Goal: Check status: Check status

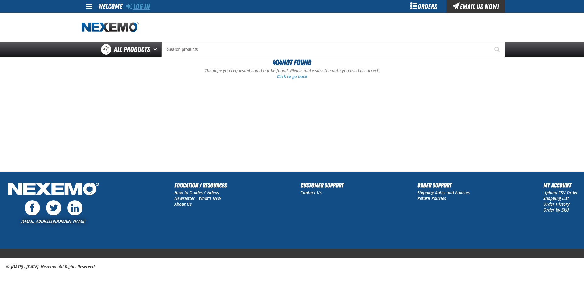
click at [138, 7] on link "Log In" at bounding box center [138, 6] width 24 height 9
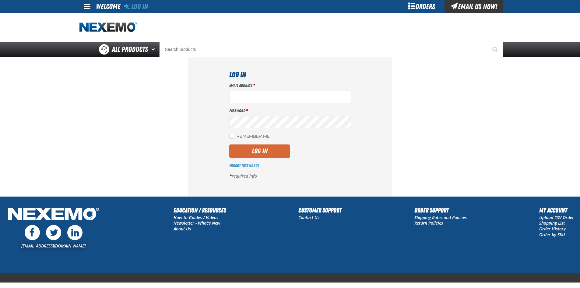
type input "[PERSON_NAME][EMAIL_ADDRESS][DOMAIN_NAME]"
click at [259, 150] on button "Log In" at bounding box center [259, 150] width 61 height 13
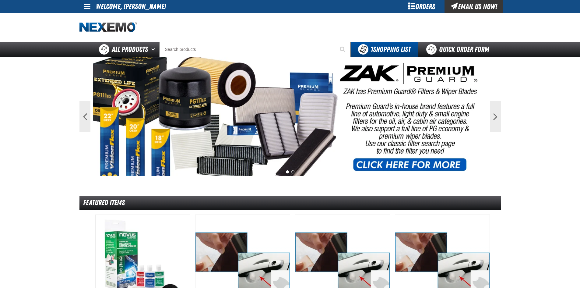
click at [92, 8] on link at bounding box center [87, 6] width 16 height 13
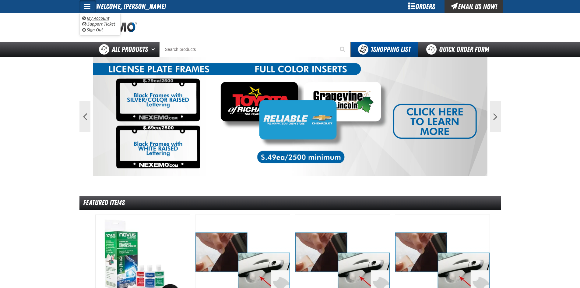
click at [100, 18] on link "My Account My Account" at bounding box center [95, 18] width 27 height 6
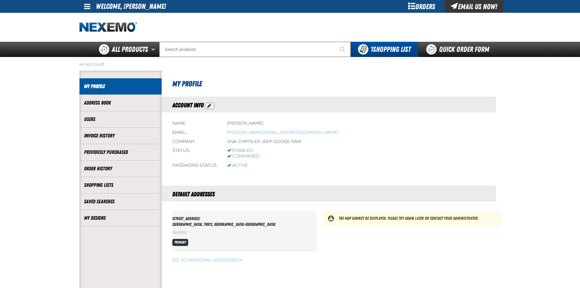
click at [66, 135] on main "My Account Account My Profile Address Book Users" at bounding box center [290, 185] width 580 height 256
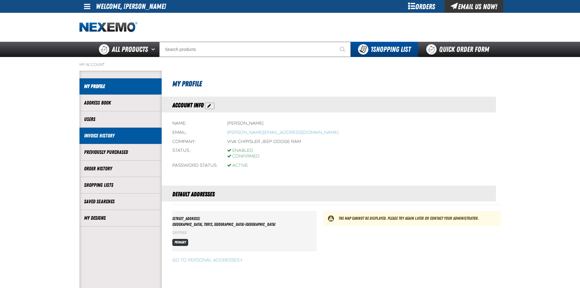
click at [86, 137] on link "Invoice History" at bounding box center [120, 135] width 73 height 7
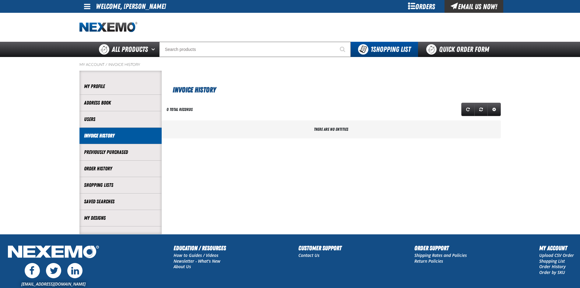
click at [51, 148] on main "My Account / Invoice History Account My Profile Address Book" at bounding box center [290, 145] width 580 height 177
click at [49, 164] on main "My Account / Invoice History Account My Profile Address Book" at bounding box center [290, 145] width 580 height 177
click at [100, 135] on link "Invoice History" at bounding box center [120, 135] width 73 height 7
click at [262, 29] on div at bounding box center [289, 27] width 421 height 29
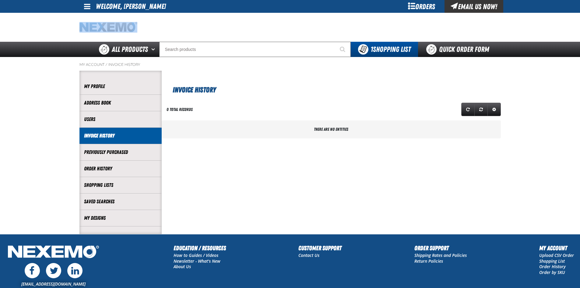
click at [262, 29] on div at bounding box center [289, 27] width 421 height 29
click at [262, 30] on div at bounding box center [289, 27] width 421 height 29
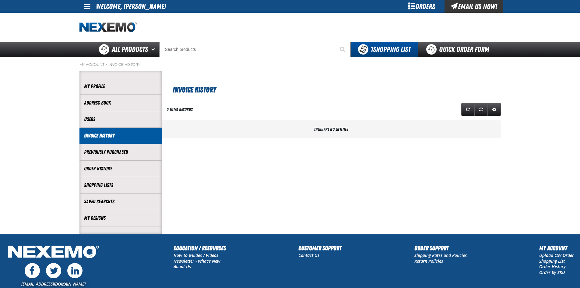
click at [288, 32] on div at bounding box center [289, 27] width 421 height 29
click at [106, 170] on link "Order History" at bounding box center [120, 168] width 73 height 7
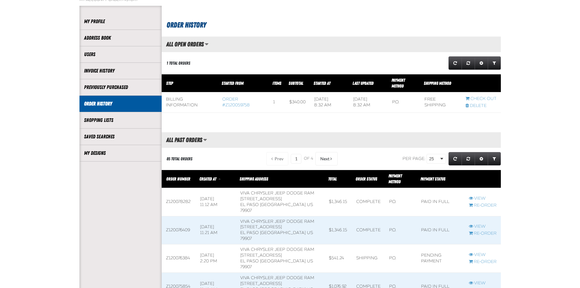
scroll to position [91, 0]
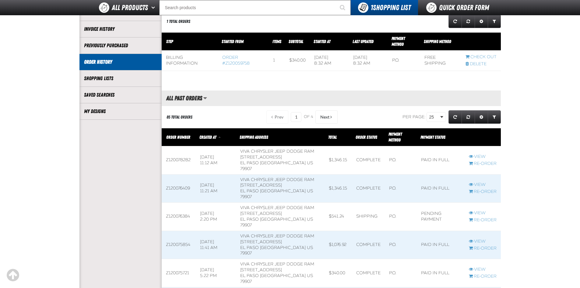
click at [229, 62] on link "Order #Z120059758" at bounding box center [235, 60] width 27 height 11
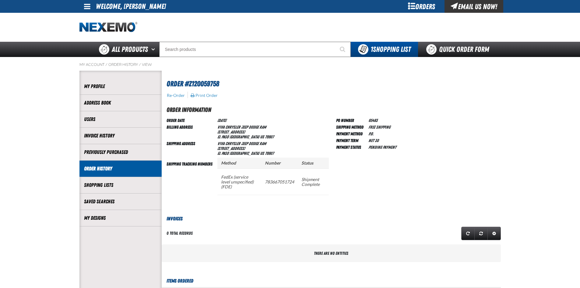
scroll to position [0, 0]
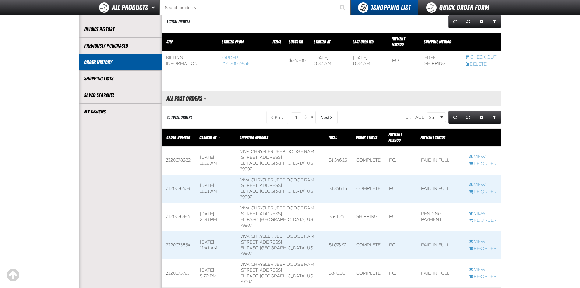
scroll to position [0, 0]
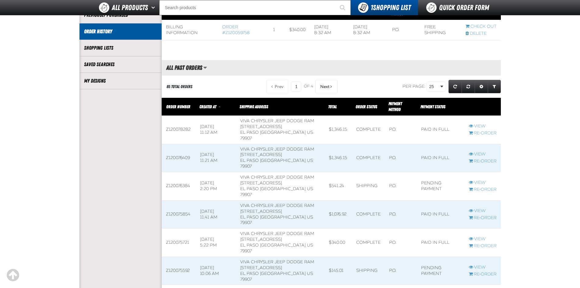
scroll to position [152, 0]
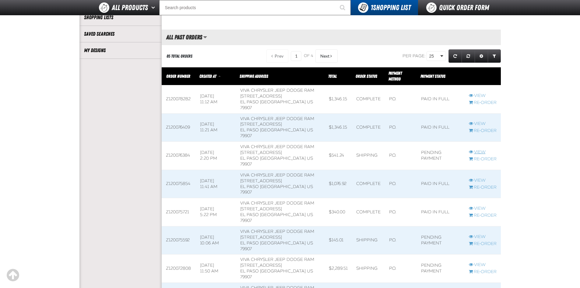
click at [479, 152] on link "View" at bounding box center [483, 152] width 28 height 6
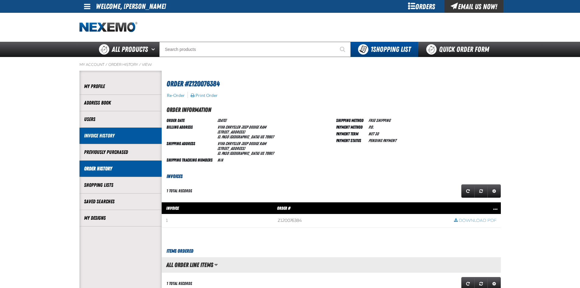
click at [91, 134] on link "Invoice History" at bounding box center [120, 135] width 73 height 7
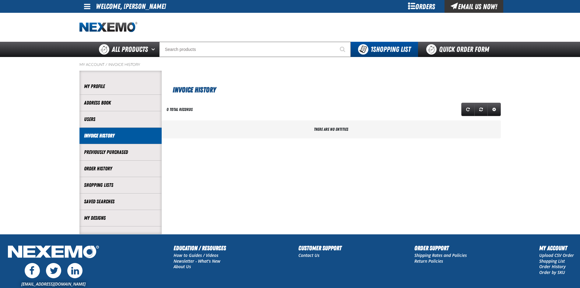
click at [316, 127] on span "There are no entities" at bounding box center [331, 129] width 34 height 5
click at [315, 127] on span "There are no entities" at bounding box center [331, 129] width 34 height 5
click at [93, 135] on link "Invoice History" at bounding box center [120, 135] width 73 height 7
click at [192, 89] on span "Invoice History" at bounding box center [194, 90] width 43 height 9
click at [470, 109] on link "Refresh grid action" at bounding box center [467, 109] width 13 height 13
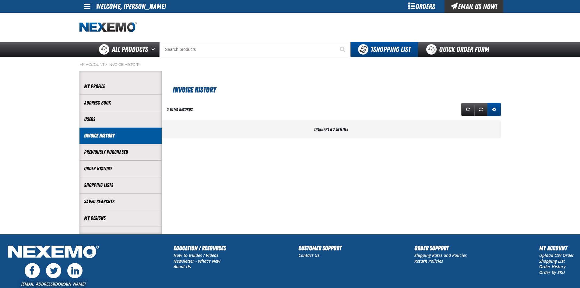
click at [493, 109] on span "Expand or Collapse Grid Settings" at bounding box center [494, 109] width 4 height 4
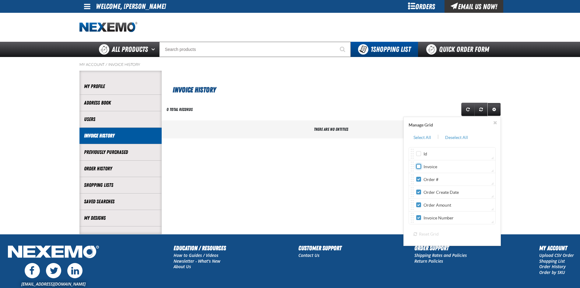
click at [418, 167] on input "Invoice" at bounding box center [418, 166] width 5 height 5
checkbox input "true"
click at [495, 112] on link "Expand or Collapse Grid Settings" at bounding box center [493, 109] width 13 height 13
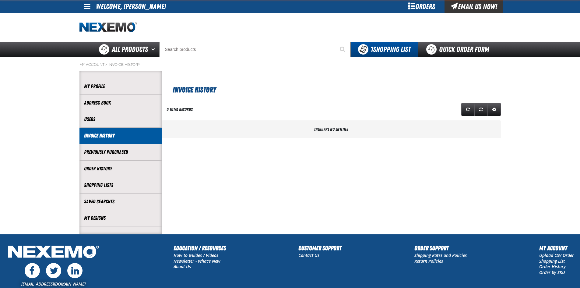
click at [310, 75] on div "Invoice History" at bounding box center [331, 83] width 339 height 25
click at [492, 109] on span "Expand or Collapse Grid Settings" at bounding box center [494, 109] width 4 height 4
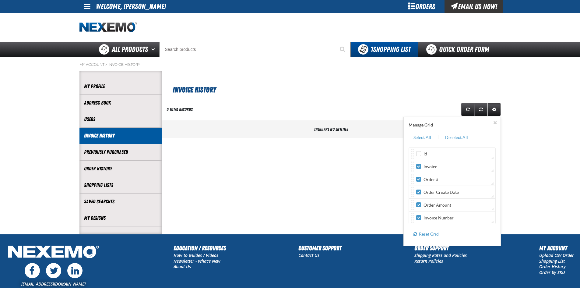
click at [418, 151] on div "Id" at bounding box center [454, 153] width 77 height 6
click at [422, 153] on label "Id" at bounding box center [421, 154] width 11 height 6
click at [421, 153] on input "Id" at bounding box center [418, 153] width 5 height 5
checkbox input "true"
click at [493, 109] on span "Expand or Collapse Grid Settings" at bounding box center [494, 109] width 4 height 4
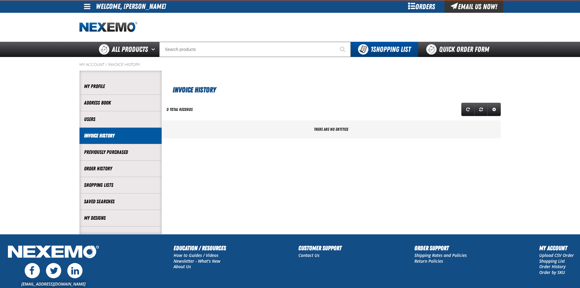
click at [325, 87] on h1 "Invoice History" at bounding box center [332, 89] width 319 height 12
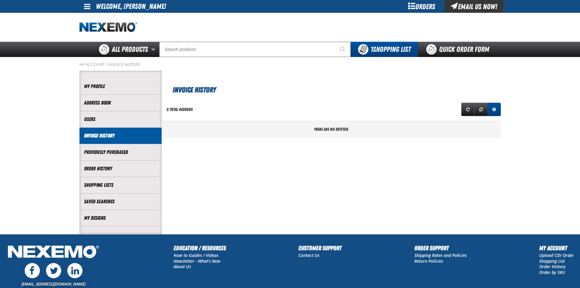
click at [493, 110] on span "Expand or Collapse Grid Settings" at bounding box center [494, 109] width 4 height 4
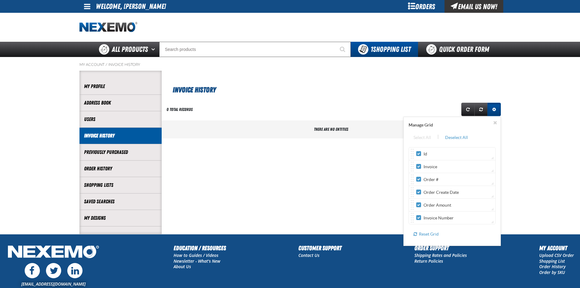
click at [495, 110] on span "Expand or Collapse Grid Settings" at bounding box center [494, 109] width 4 height 4
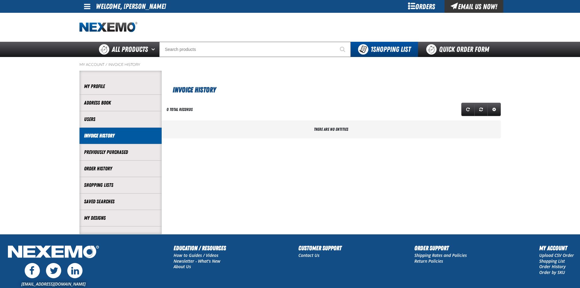
drag, startPoint x: 239, startPoint y: 92, endPoint x: 301, endPoint y: 90, distance: 62.7
click at [239, 92] on h1 "Invoice History" at bounding box center [332, 89] width 319 height 12
click at [469, 107] on link "Refresh grid action" at bounding box center [467, 109] width 13 height 13
click at [480, 109] on span "Reset grid action" at bounding box center [481, 109] width 4 height 4
click at [289, 77] on div "Invoice History" at bounding box center [331, 83] width 339 height 25
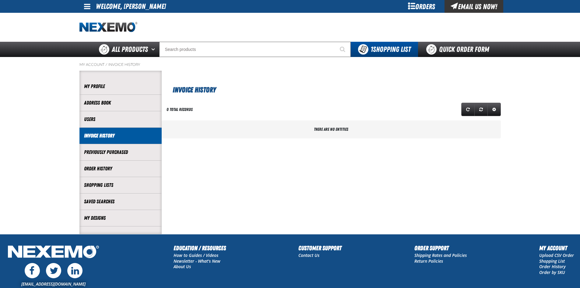
drag, startPoint x: 296, startPoint y: 204, endPoint x: 306, endPoint y: 201, distance: 9.5
click at [298, 203] on section "Invoice History 0 total records Manage Grid Select All | Deselect All" at bounding box center [331, 152] width 339 height 163
click at [343, 195] on section "Invoice History 0 total records Manage Grid Select All | Deselect All" at bounding box center [331, 152] width 339 height 163
click at [367, 207] on section "Invoice History 0 total records Manage Grid Select All | Deselect All" at bounding box center [331, 152] width 339 height 163
click at [315, 77] on div "Invoice History" at bounding box center [331, 83] width 339 height 25
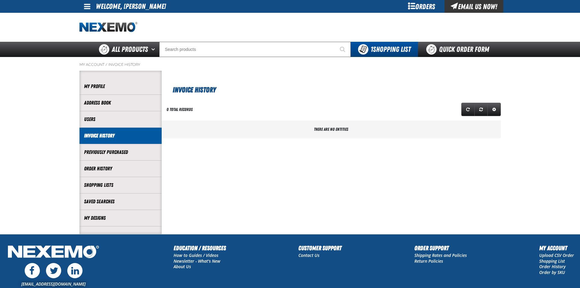
click at [315, 77] on div "Invoice History" at bounding box center [331, 83] width 339 height 25
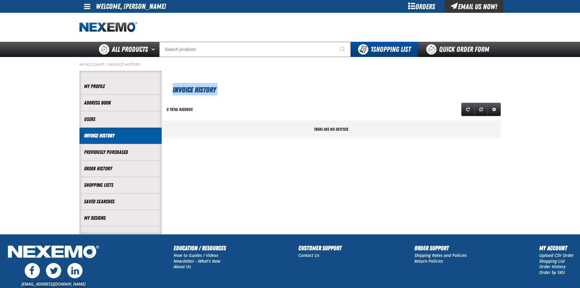
click at [315, 77] on div "Invoice History" at bounding box center [331, 83] width 339 height 25
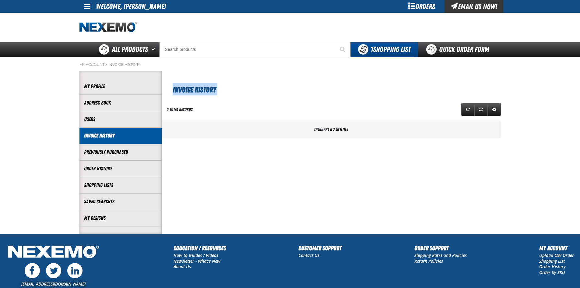
click at [315, 77] on div "Invoice History" at bounding box center [331, 83] width 339 height 25
